Goal: Task Accomplishment & Management: Complete application form

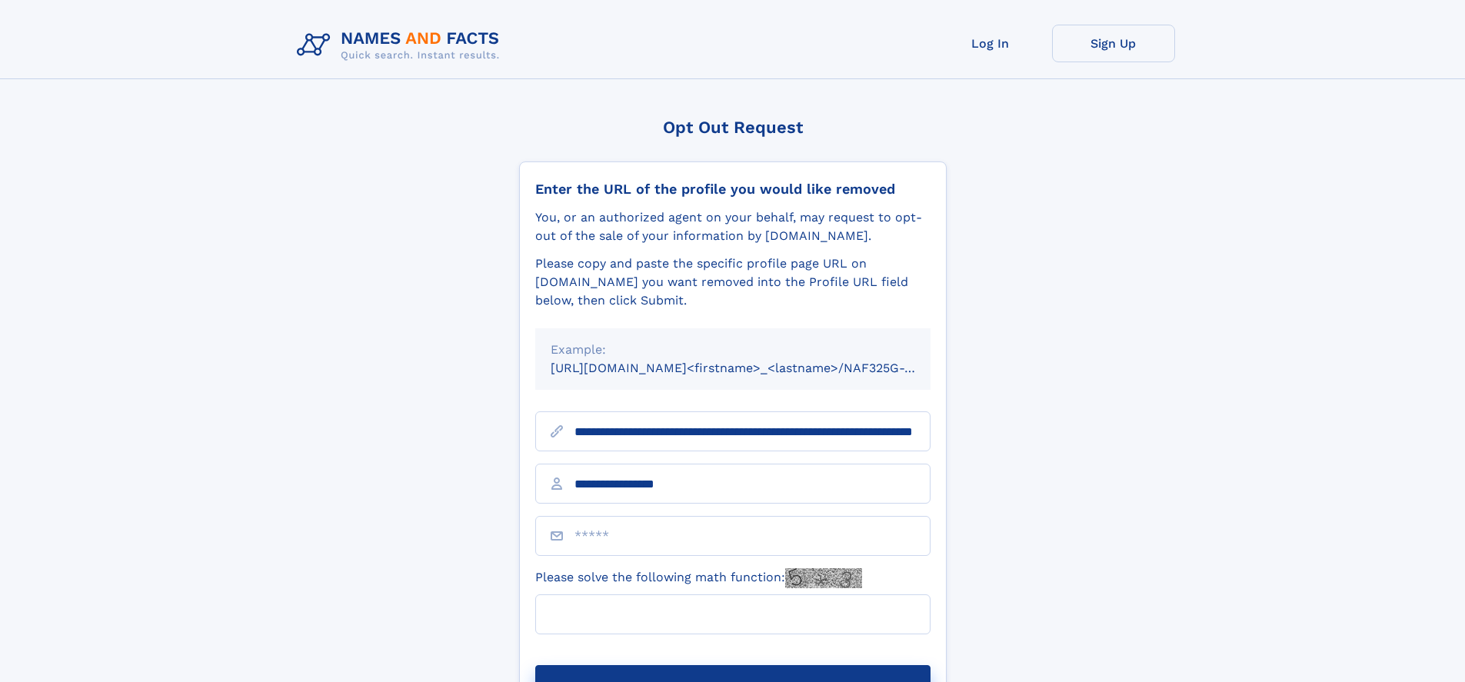
type input "**********"
type input "*"
click at [732, 665] on button "Submit Opt Out Request" at bounding box center [732, 689] width 395 height 49
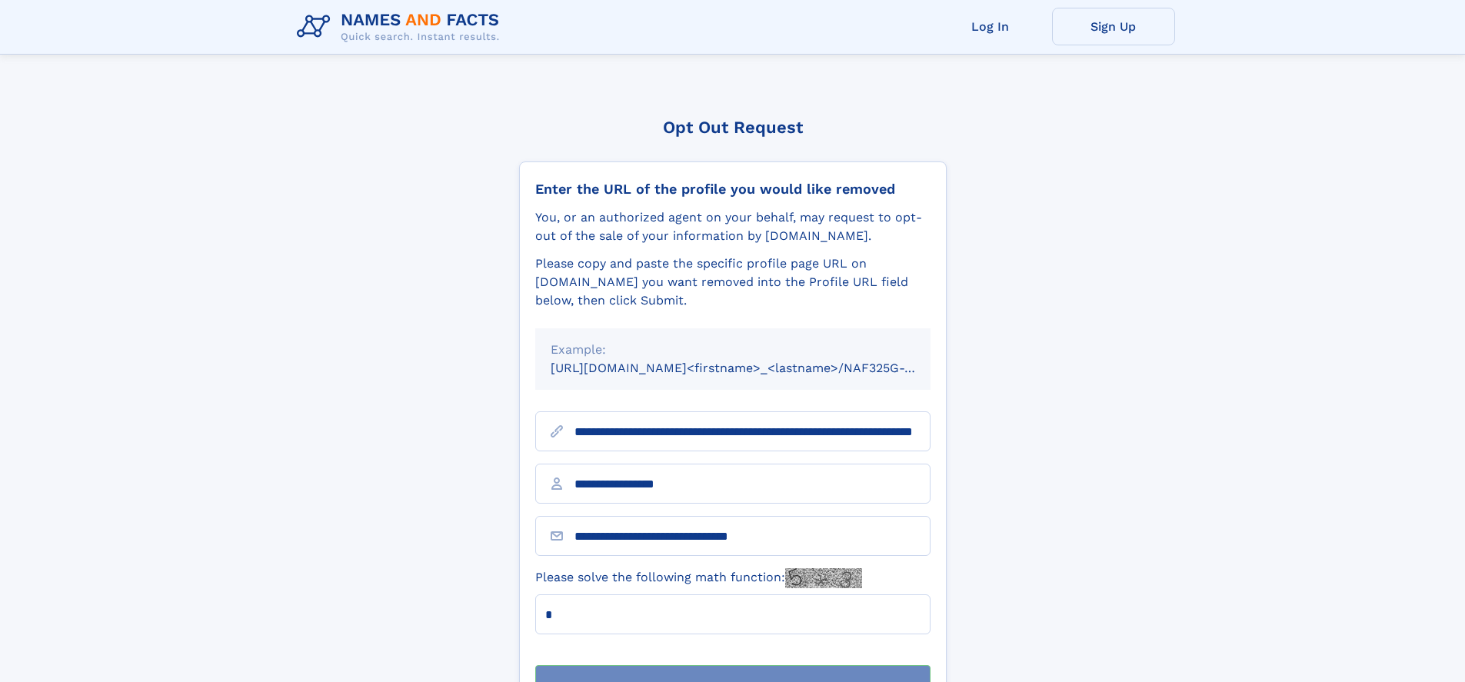
scroll to position [49, 0]
